Goal: Check status: Check status

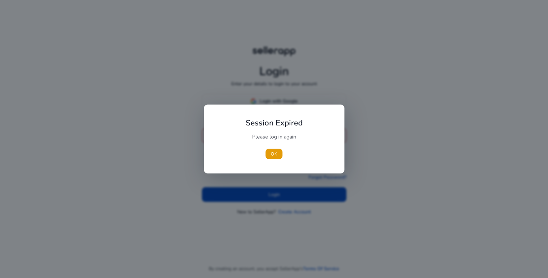
click at [245, 105] on div "Session Expired Please log in again [GEOGRAPHIC_DATA]" at bounding box center [274, 138] width 141 height 69
click at [271, 156] on span "OK" at bounding box center [274, 153] width 7 height 7
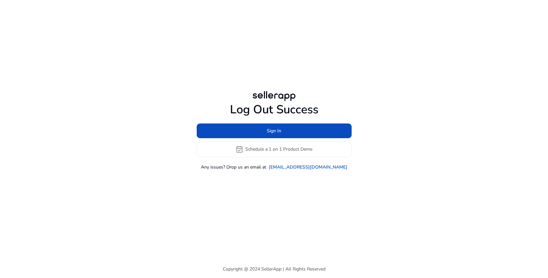
click at [247, 99] on div "Log Out Success Sign In event_available Schedule a 1 on 1 Product Demo Any issu…" at bounding box center [274, 129] width 365 height 81
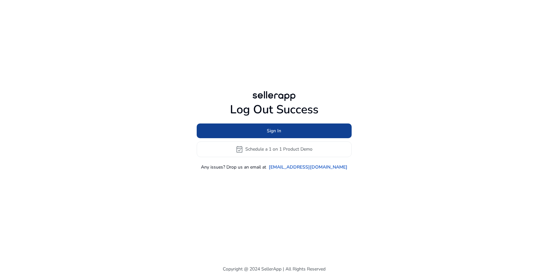
click at [248, 131] on span at bounding box center [274, 131] width 155 height 16
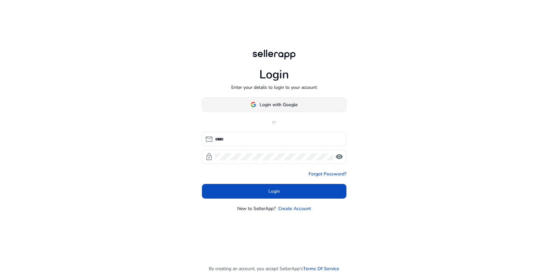
click at [253, 107] on span "Login with Google" at bounding box center [274, 104] width 47 height 7
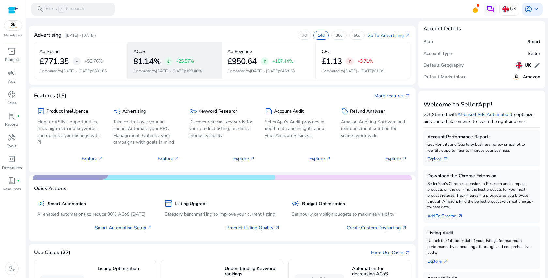
click at [165, 68] on div "ACoS 81.14% arrow_downward -25.87% Compared to Aug 24 - Sep 6 : 109.46%" at bounding box center [175, 60] width 94 height 37
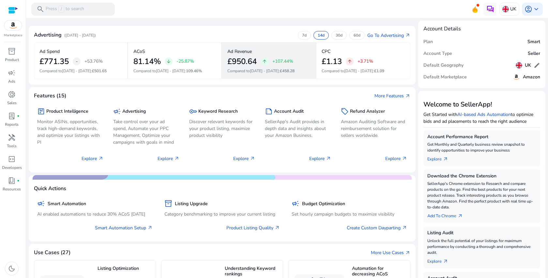
click at [243, 70] on p "Compared to Aug 24 - Sep 6 : £458.28" at bounding box center [268, 71] width 83 height 6
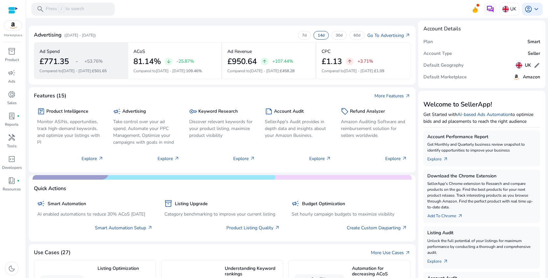
click at [95, 73] on span "£501.65" at bounding box center [99, 70] width 15 height 5
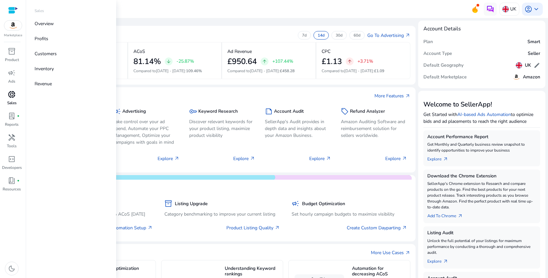
click at [16, 100] on p "Sales" at bounding box center [11, 103] width 9 height 6
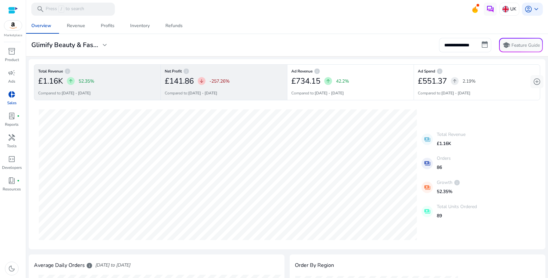
click at [245, 83] on div "£141.86 arrow_downward -257.26%" at bounding box center [224, 80] width 118 height 13
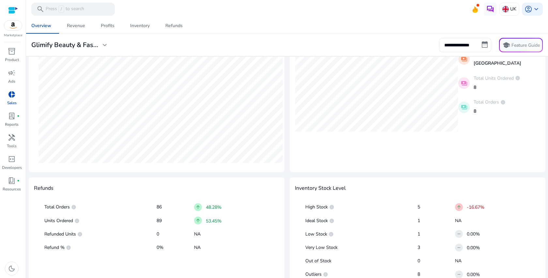
scroll to position [275, 0]
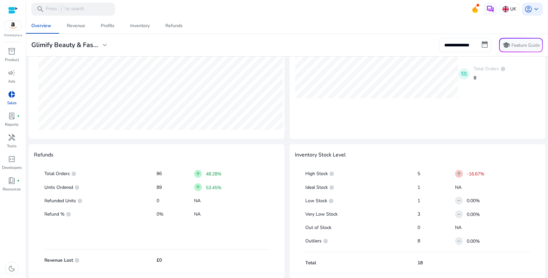
click at [213, 183] on div "arrow_upward 53.45%" at bounding box center [231, 187] width 75 height 11
click at [77, 187] on span "info" at bounding box center [76, 187] width 5 height 5
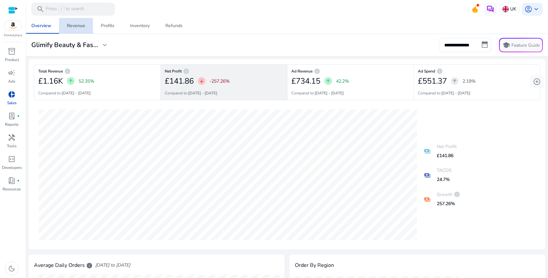
click at [75, 22] on span "Revenue" at bounding box center [76, 26] width 18 height 16
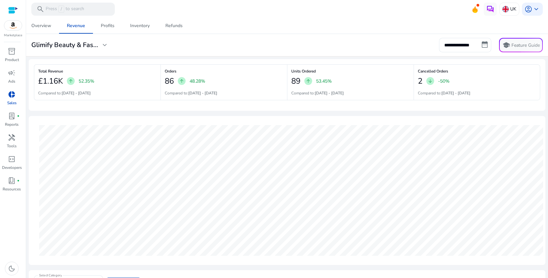
click at [215, 68] on div "Orders 86 arrow_upward 48.28% Compared to: 25-08-2025 - 07-09-2025" at bounding box center [224, 82] width 127 height 36
click at [215, 86] on div "86 arrow_upward 48.28%" at bounding box center [224, 80] width 118 height 13
click at [438, 93] on p "Compared to: 25-08-2025 - 07-09-2025" at bounding box center [444, 93] width 53 height 6
click at [171, 33] on span "Refunds" at bounding box center [173, 26] width 17 height 16
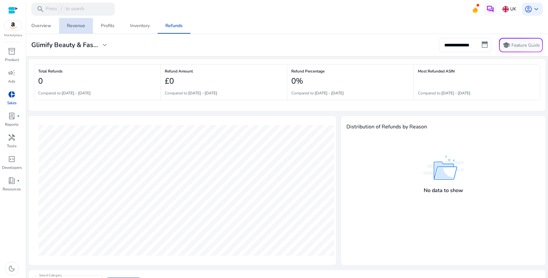
click at [60, 27] on link "Revenue" at bounding box center [76, 26] width 34 height 16
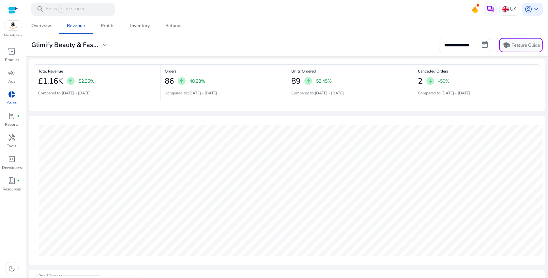
scroll to position [204, 0]
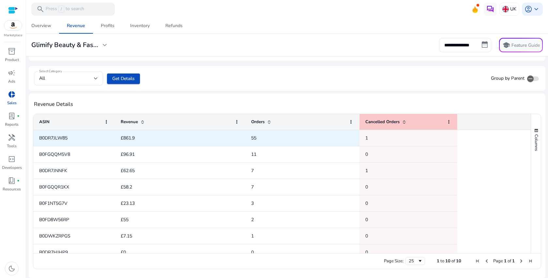
click at [254, 138] on span "55" at bounding box center [253, 138] width 5 height 6
click at [375, 140] on span "1" at bounding box center [408, 137] width 86 height 13
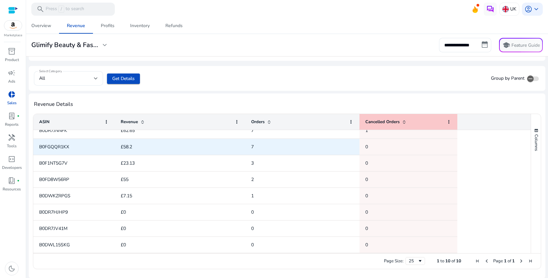
scroll to position [0, 0]
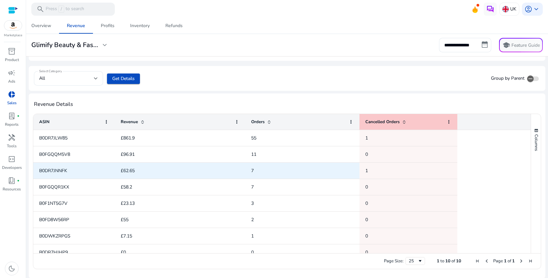
click at [156, 169] on span "£62.65" at bounding box center [180, 170] width 119 height 13
click at [50, 173] on span "B0DR7JNNFK" at bounding box center [53, 170] width 28 height 6
copy span "B0DR7JNNFK"
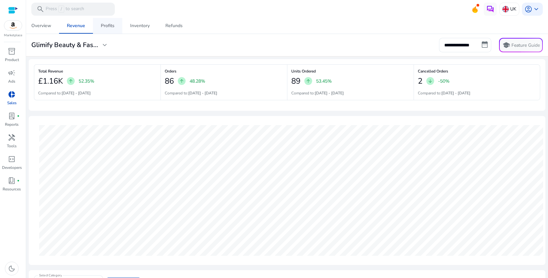
click at [107, 22] on span "Profits" at bounding box center [108, 26] width 14 height 16
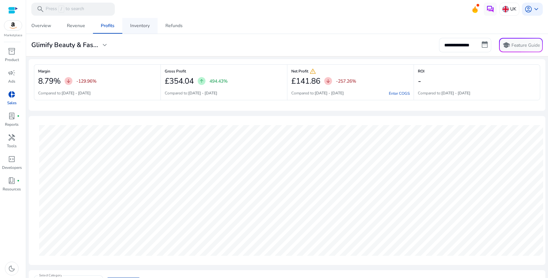
click at [138, 29] on span "Inventory" at bounding box center [140, 26] width 20 height 16
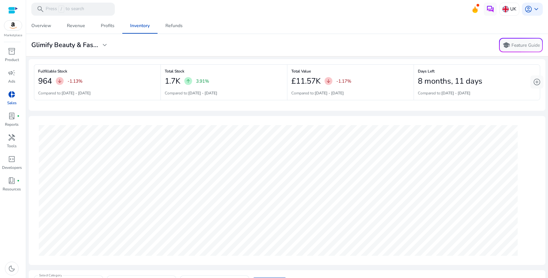
click at [61, 81] on span "arrow_downward" at bounding box center [59, 80] width 5 height 5
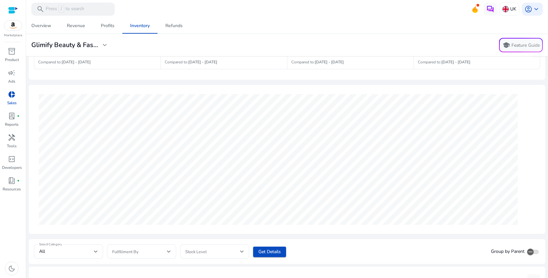
scroll to position [211, 0]
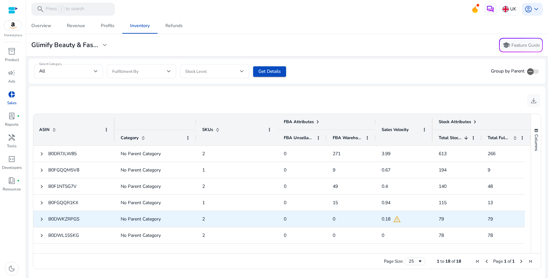
click at [399, 219] on span "warning" at bounding box center [397, 219] width 8 height 8
click at [393, 222] on span "warning" at bounding box center [397, 219] width 8 height 8
click at [396, 220] on span "warning" at bounding box center [397, 219] width 8 height 8
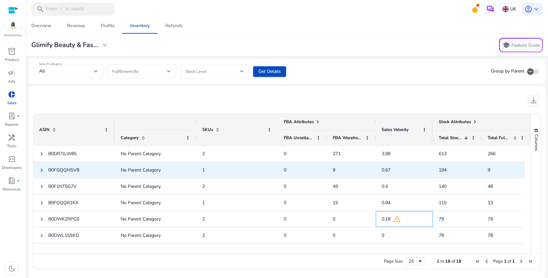
scroll to position [0, 0]
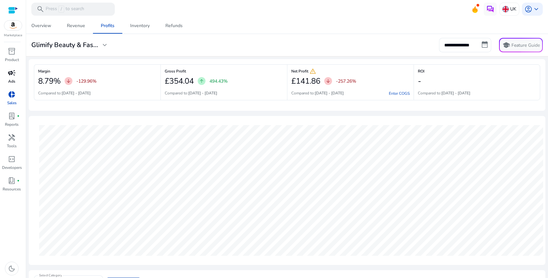
click at [13, 74] on span "campaign" at bounding box center [12, 73] width 8 height 8
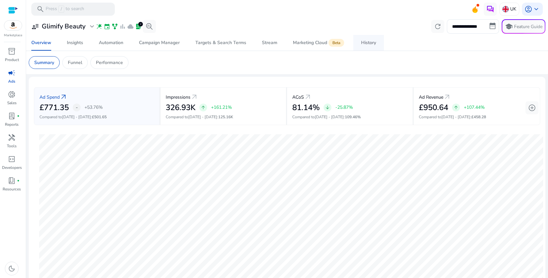
click at [370, 42] on div "History" at bounding box center [368, 42] width 15 height 5
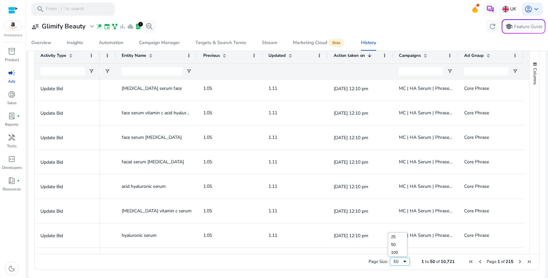
click at [402, 261] on span "Page Size" at bounding box center [404, 261] width 5 height 5
click at [517, 262] on span "Next Page" at bounding box center [519, 261] width 5 height 5
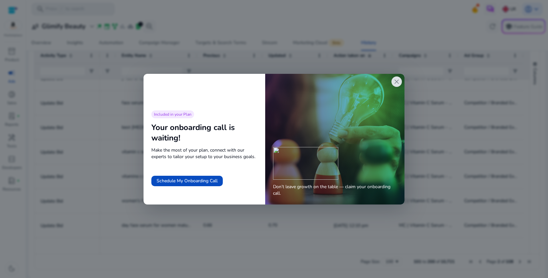
click at [397, 83] on span "close" at bounding box center [397, 82] width 8 height 8
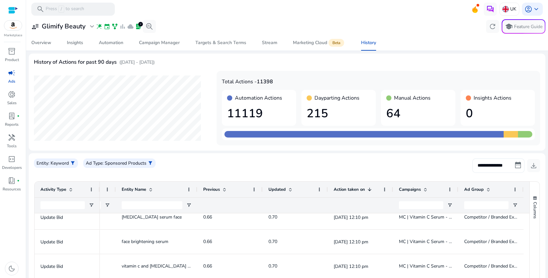
click at [504, 163] on input "**********" at bounding box center [498, 165] width 52 height 14
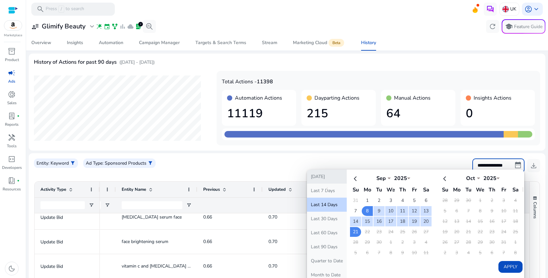
click at [321, 174] on button "[DATE]" at bounding box center [327, 176] width 40 height 14
type input "**********"
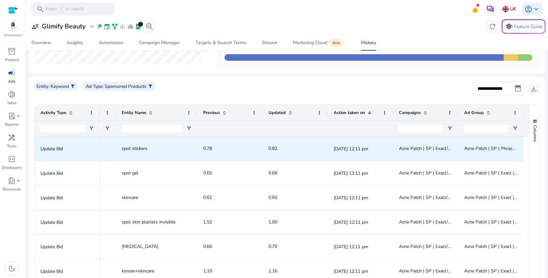
click at [334, 157] on div "Sep 21, 2025 12:11 pm" at bounding box center [361, 148] width 54 height 23
click at [419, 146] on span "Acne Patch | SP | Exact/Phrase/Broad | Manual" at bounding box center [446, 148] width 95 height 6
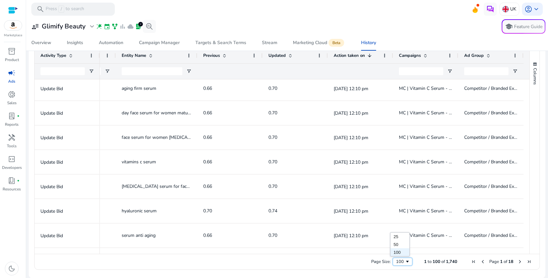
click at [397, 260] on div "100" at bounding box center [400, 261] width 9 height 6
click at [357, 261] on div "Page Size: 100 1 to 100 of 1,740 Page 1 of 18" at bounding box center [287, 261] width 505 height 16
click at [518, 261] on span "Next Page" at bounding box center [519, 261] width 5 height 5
click at [517, 259] on span "Next Page" at bounding box center [519, 261] width 5 height 5
click at [517, 261] on span "Next Page" at bounding box center [519, 261] width 5 height 5
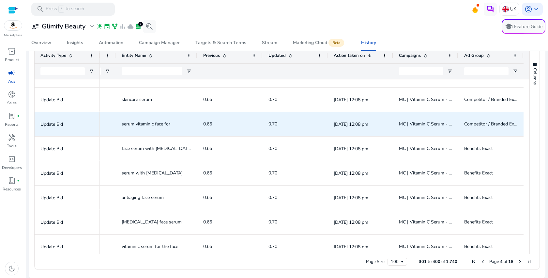
scroll to position [2241, 0]
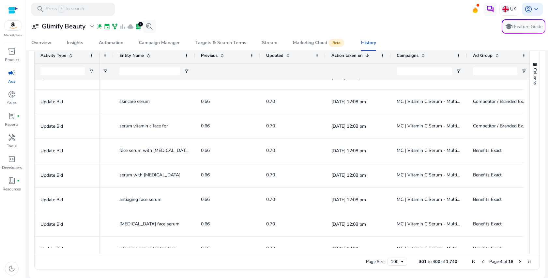
drag, startPoint x: 455, startPoint y: 57, endPoint x: 466, endPoint y: 57, distance: 11.1
click at [466, 57] on div at bounding box center [467, 56] width 3 height 16
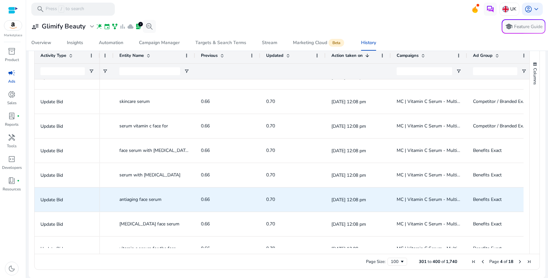
scroll to position [2279, 0]
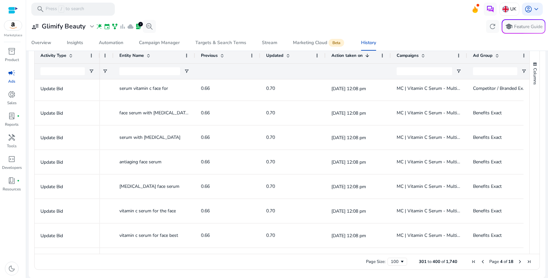
click at [517, 262] on span "Next Page" at bounding box center [519, 261] width 5 height 5
click at [517, 261] on span "Next Page" at bounding box center [519, 261] width 5 height 5
click at [518, 262] on span "Next Page" at bounding box center [519, 261] width 5 height 5
click at [518, 264] on span "Page 7 of 18" at bounding box center [501, 261] width 65 height 6
click at [518, 262] on span "Next Page" at bounding box center [519, 261] width 5 height 5
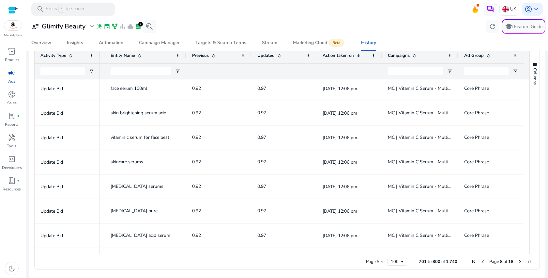
click at [518, 262] on span "Next Page" at bounding box center [519, 261] width 5 height 5
click at [517, 261] on span "Next Page" at bounding box center [519, 261] width 5 height 5
click at [520, 261] on span "Next Page" at bounding box center [519, 261] width 5 height 5
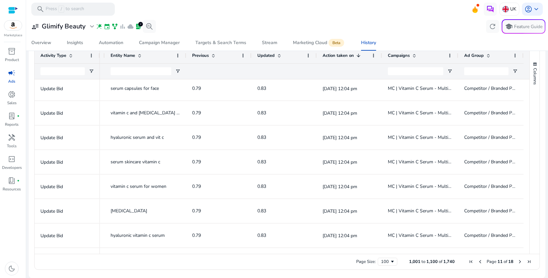
click at [519, 262] on span "Next Page" at bounding box center [519, 261] width 5 height 5
click at [518, 262] on span "Next Page" at bounding box center [519, 261] width 5 height 5
click at [517, 261] on span "Next Page" at bounding box center [519, 261] width 5 height 5
click at [518, 262] on span "Next Page" at bounding box center [519, 261] width 5 height 5
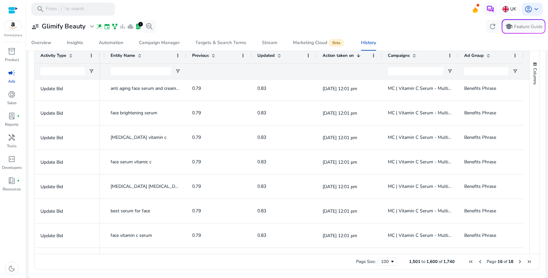
click at [519, 262] on span "Next Page" at bounding box center [519, 261] width 5 height 5
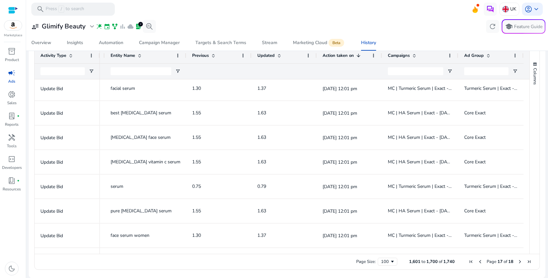
click at [517, 261] on span "Next Page" at bounding box center [519, 261] width 5 height 5
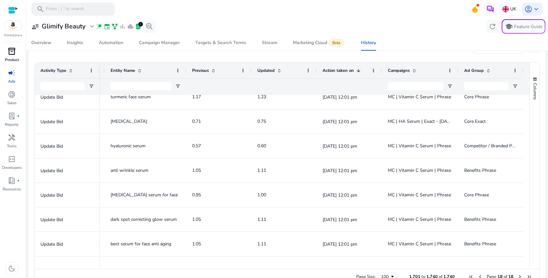
click at [14, 51] on span "inventory_2" at bounding box center [12, 51] width 8 height 8
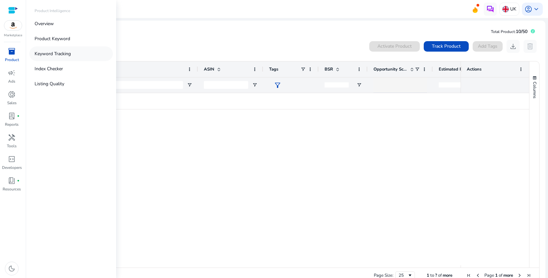
click at [62, 51] on p "Keyword Tracking" at bounding box center [53, 53] width 36 height 7
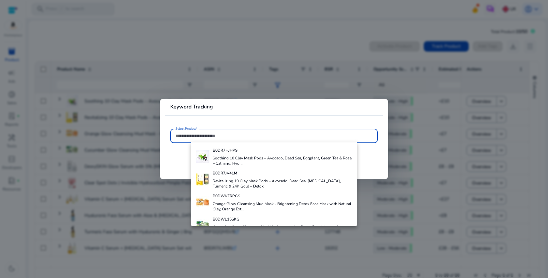
scroll to position [151, 0]
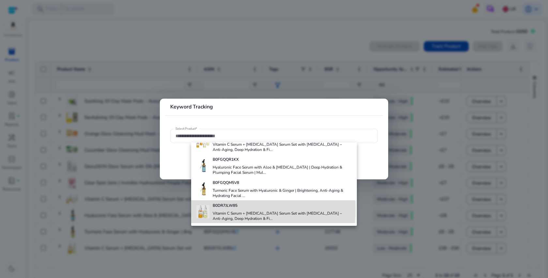
click at [223, 209] on div "B0DR7JLW85 Vitamin C Serum + [MEDICAL_DATA] Serum Set with [MEDICAL_DATA] – Ant…" at bounding box center [282, 211] width 139 height 23
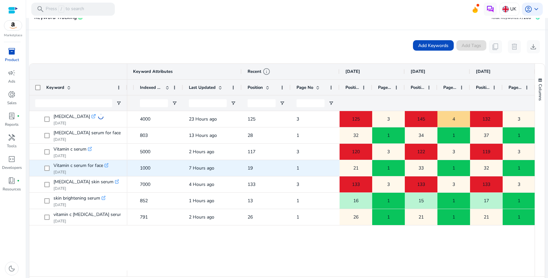
scroll to position [0, 107]
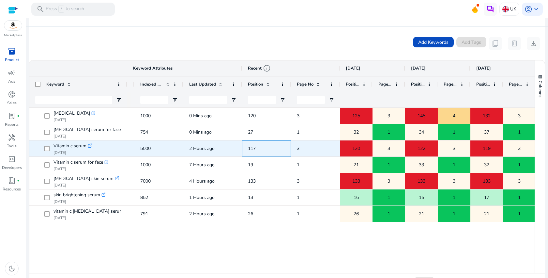
click at [254, 149] on span "117" at bounding box center [252, 148] width 8 height 6
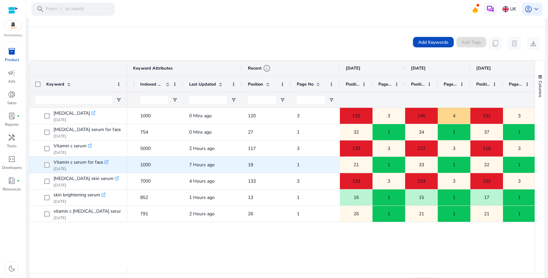
click at [251, 165] on span "19" at bounding box center [250, 164] width 5 height 6
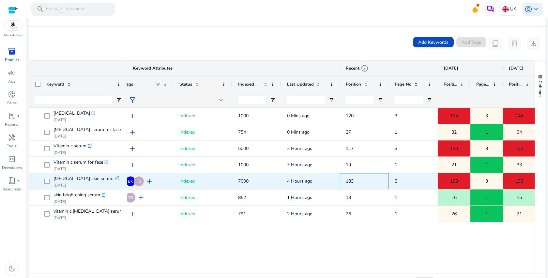
click at [349, 179] on span "133" at bounding box center [350, 181] width 8 height 6
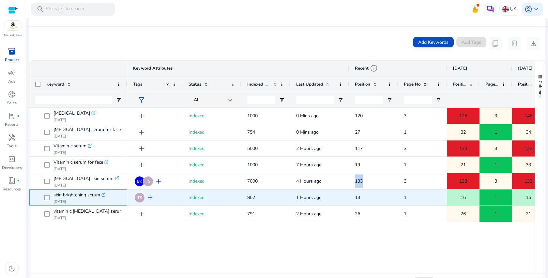
click at [105, 194] on icon ".st0{fill:#2c8af8}" at bounding box center [103, 194] width 5 height 5
